Goal: Task Accomplishment & Management: Manage account settings

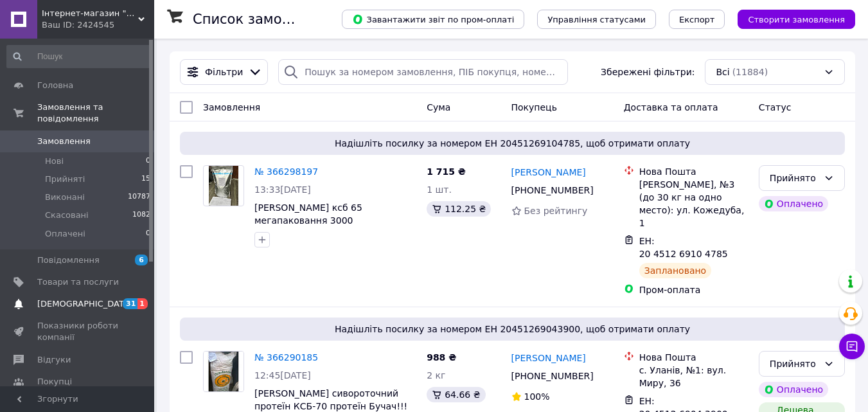
click at [76, 299] on link "[DEMOGRAPHIC_DATA] 31 1" at bounding box center [79, 304] width 158 height 22
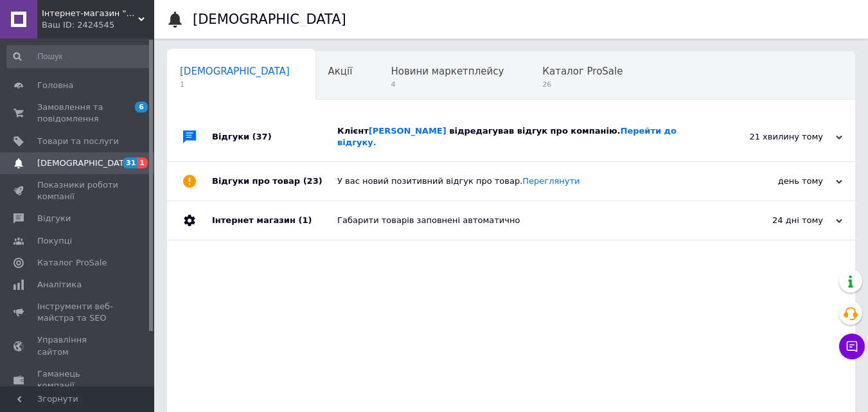
click at [689, 134] on div "Клієнт [PERSON_NAME] відредагував відгук про компанію. Перейти до відгуку." at bounding box center [525, 136] width 376 height 23
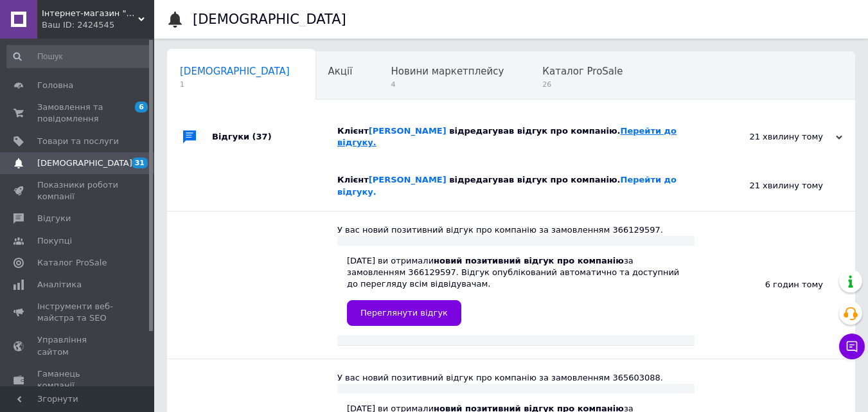
click at [655, 136] on div "Клієнт [PERSON_NAME] відредагував відгук про компанію. Перейти до відгуку." at bounding box center [525, 136] width 376 height 23
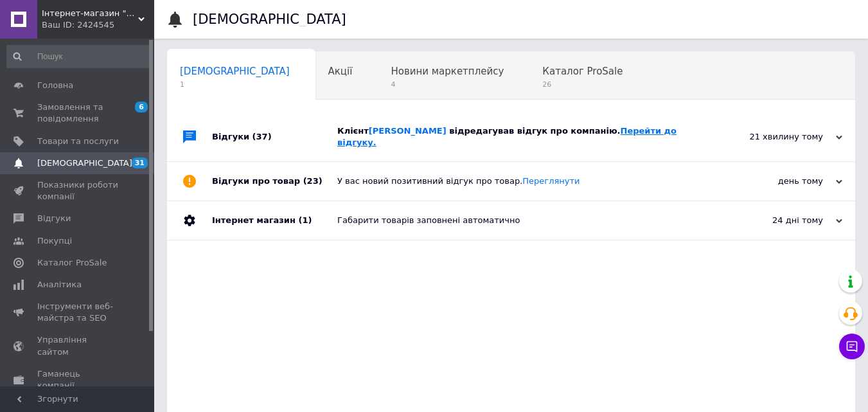
click at [655, 136] on link "Перейти до відгуку." at bounding box center [506, 136] width 339 height 21
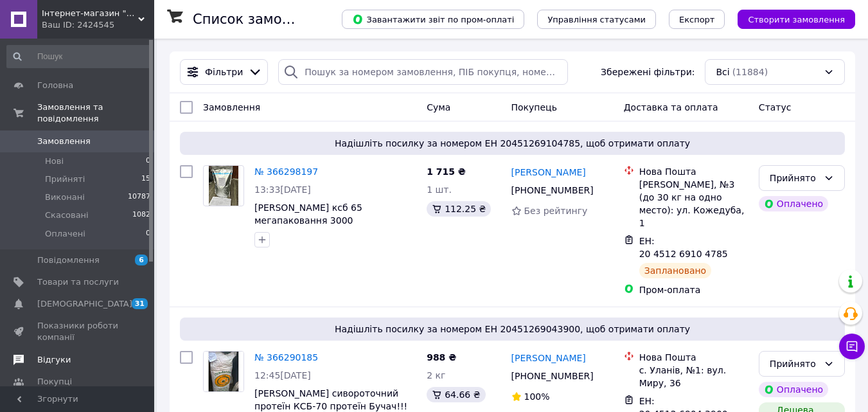
click at [53, 349] on link "Відгуки" at bounding box center [79, 360] width 158 height 22
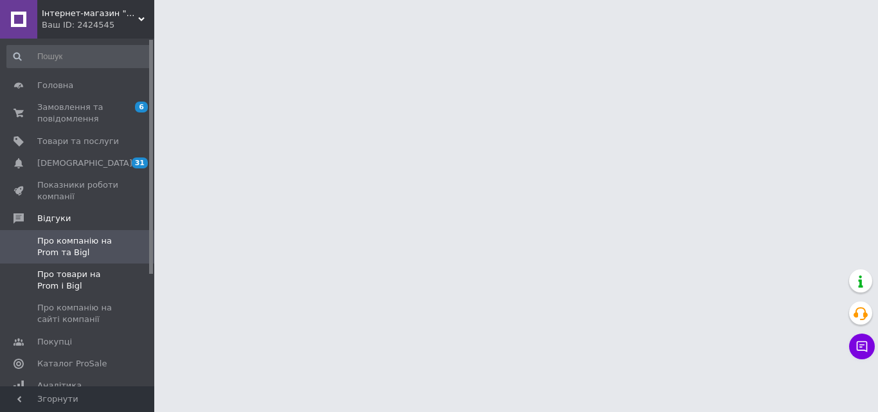
click at [98, 274] on span "Про товари на Prom і Bigl" at bounding box center [78, 280] width 82 height 23
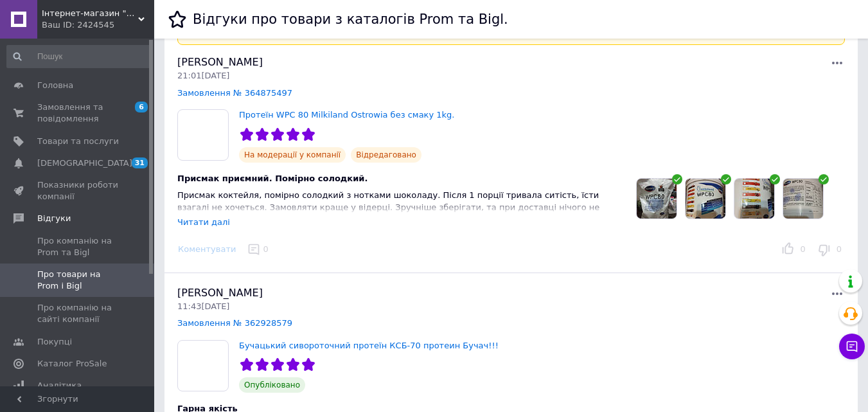
scroll to position [518, 0]
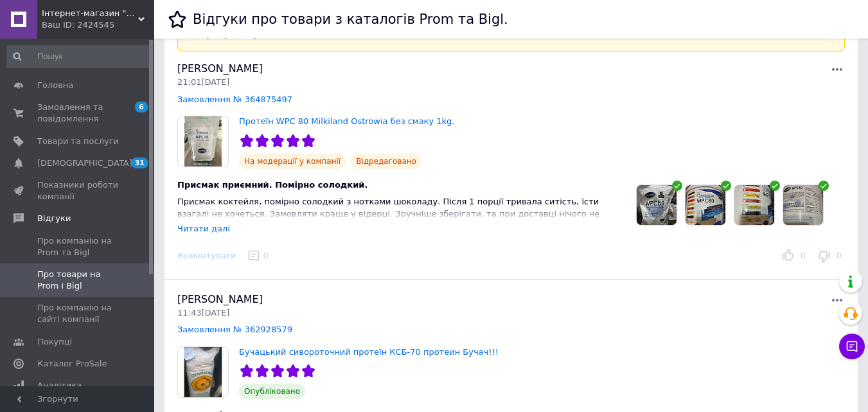
click at [716, 205] on img at bounding box center [706, 205] width 40 height 40
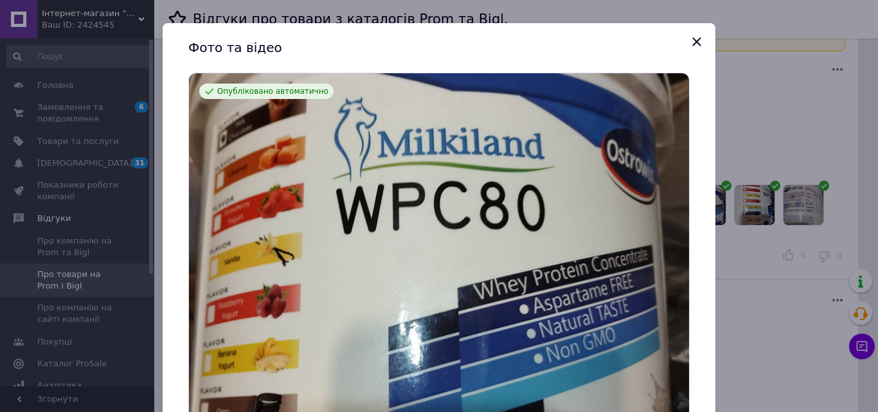
click at [756, 206] on div "Фото та відео Опубліковано автоматично Опубліковано автоматично Опубліковано ав…" at bounding box center [439, 206] width 878 height 412
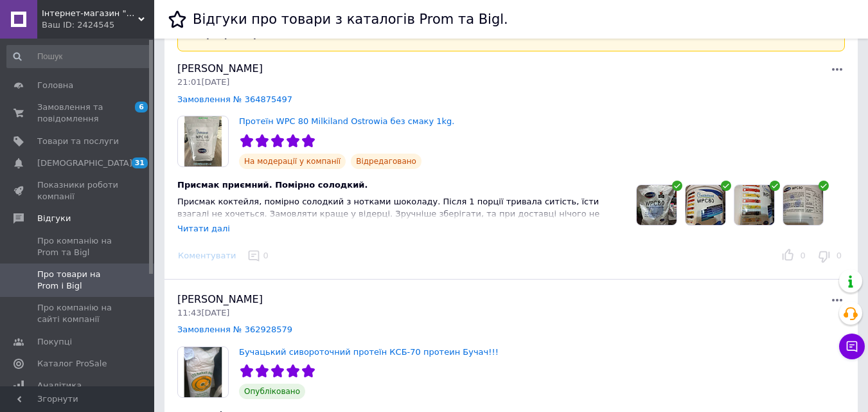
click at [756, 206] on img at bounding box center [754, 205] width 40 height 40
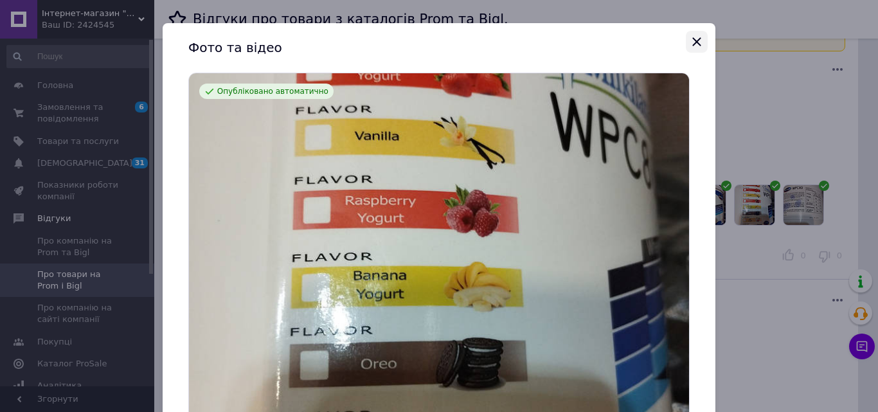
click at [697, 33] on button "Закрыть" at bounding box center [697, 42] width 22 height 22
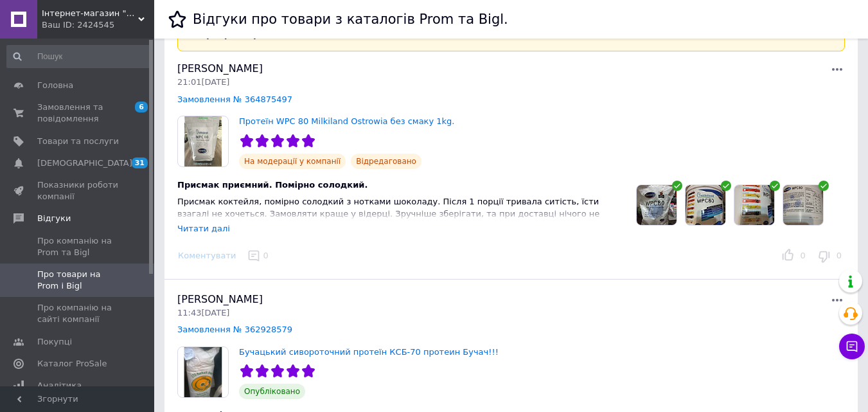
click at [212, 231] on div "Читати далі" at bounding box center [203, 229] width 53 height 10
